Goal: Task Accomplishment & Management: Manage account settings

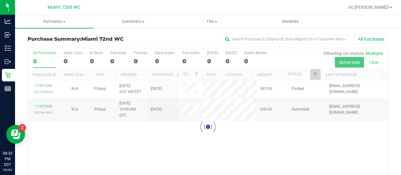
click at [389, 3] on div "Hi, [PERSON_NAME]!" at bounding box center [370, 7] width 49 height 11
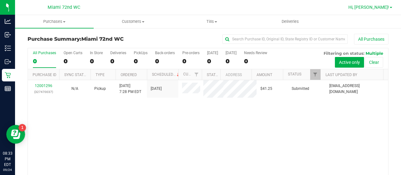
click at [392, 8] on span at bounding box center [391, 7] width 3 height 1
click at [389, 9] on link "Hi, [PERSON_NAME]!" at bounding box center [370, 7] width 49 height 7
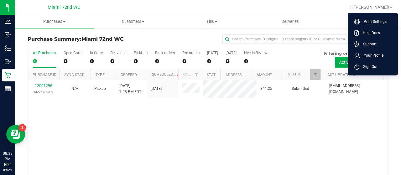
click at [338, 139] on div "12001296 (327470037) N/A Pickup [DATE] 7:28 PM EDT 9/25/2025 $41.25 Submitted […" at bounding box center [208, 135] width 360 height 110
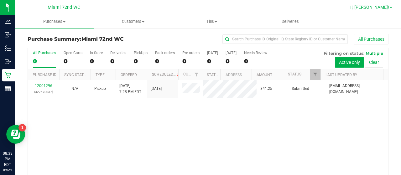
click at [389, 8] on link "Hi, [PERSON_NAME]!" at bounding box center [370, 7] width 49 height 7
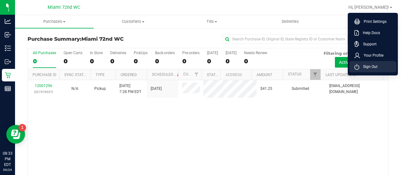
click at [375, 67] on span "Sign Out" at bounding box center [368, 67] width 18 height 6
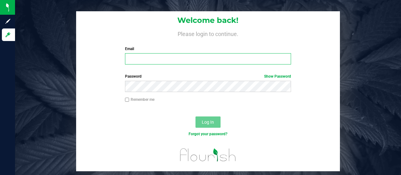
click at [168, 64] on input "Email" at bounding box center [208, 58] width 166 height 11
type input "[EMAIL_ADDRESS][DOMAIN_NAME]"
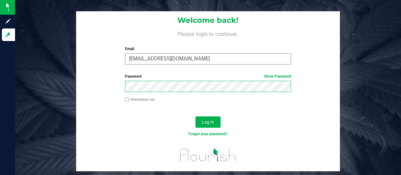
click at [196, 117] on button "Log In" at bounding box center [208, 122] width 25 height 11
